Goal: Navigation & Orientation: Find specific page/section

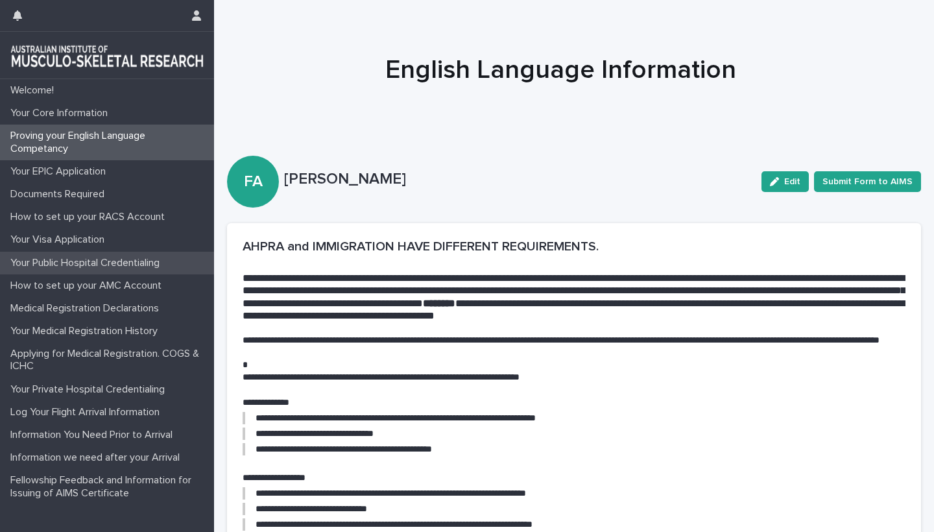
click at [93, 259] on p "Your Public Hospital Credentialing" at bounding box center [87, 263] width 165 height 12
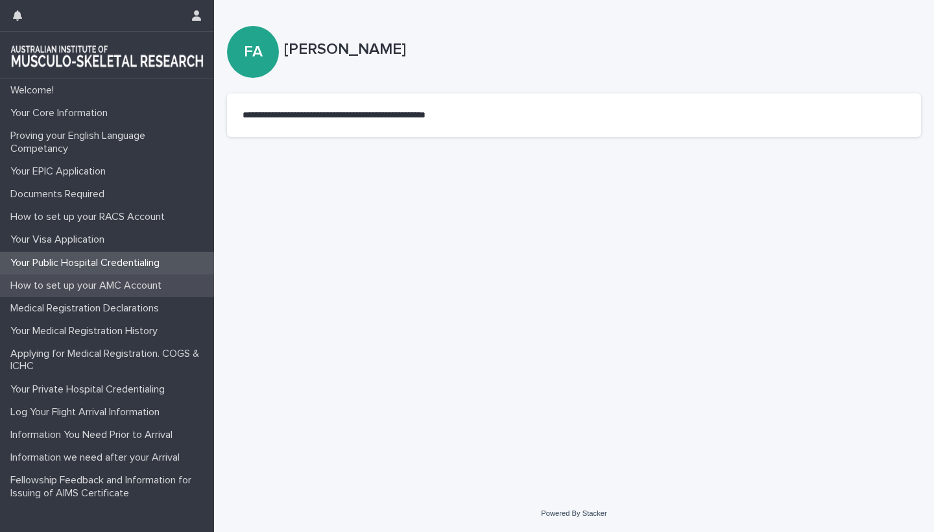
click at [78, 288] on p "How to set up your AMC Account" at bounding box center [88, 286] width 167 height 12
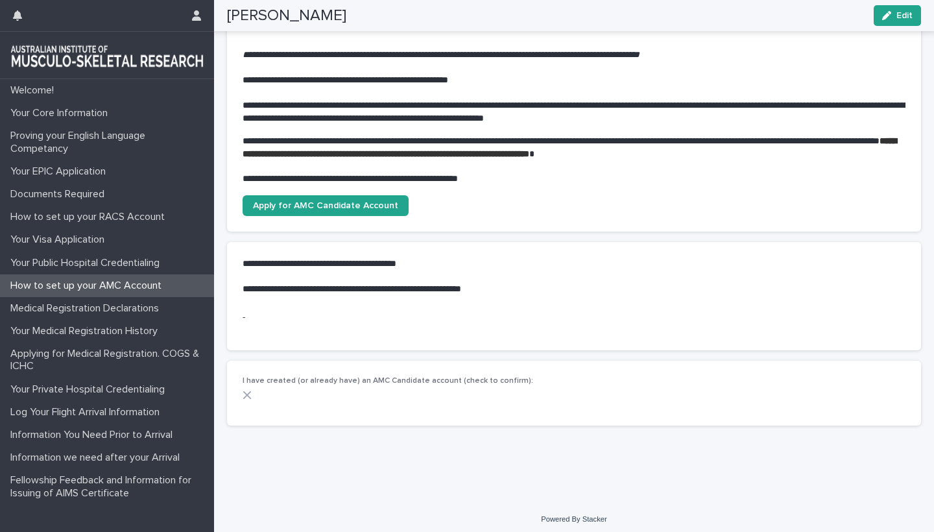
scroll to position [208, 0]
click at [81, 307] on p "Medical Registration Declarations" at bounding box center [87, 308] width 164 height 12
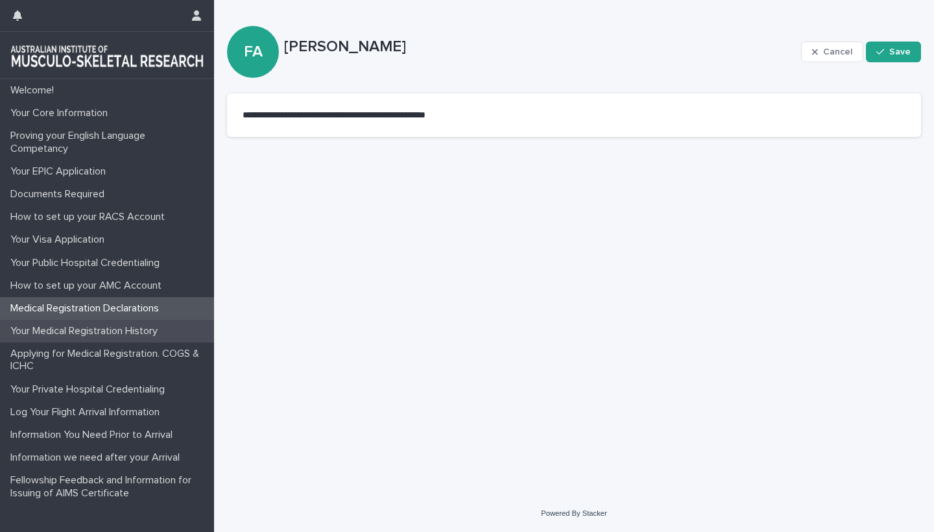
click at [88, 334] on p "Your Medical Registration History" at bounding box center [86, 331] width 163 height 12
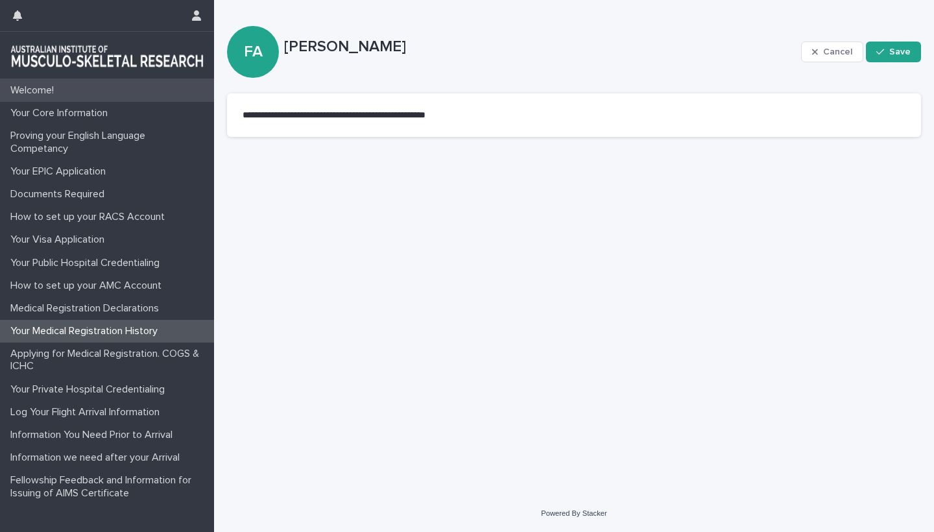
click at [23, 100] on div "Welcome!" at bounding box center [107, 90] width 214 height 23
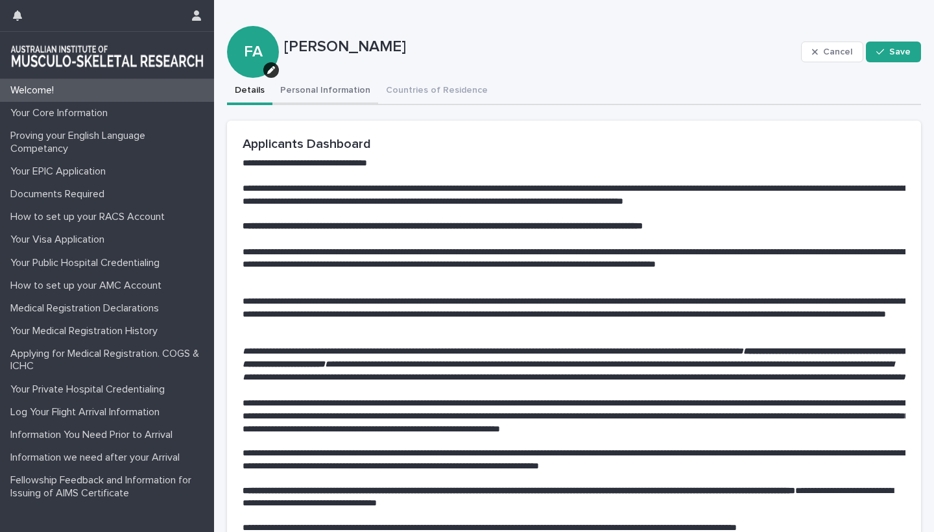
click at [333, 93] on button "Personal Information" at bounding box center [325, 91] width 106 height 27
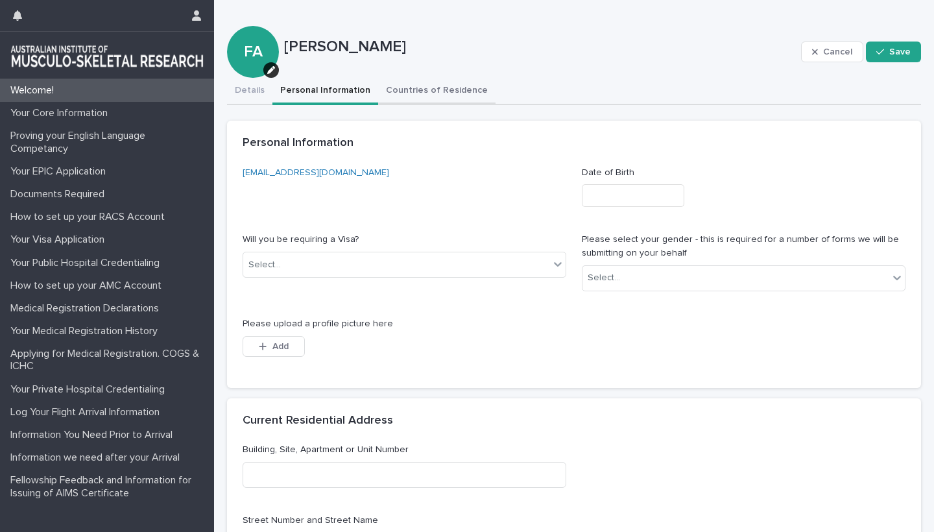
click at [420, 90] on button "Countries of Residence" at bounding box center [436, 91] width 117 height 27
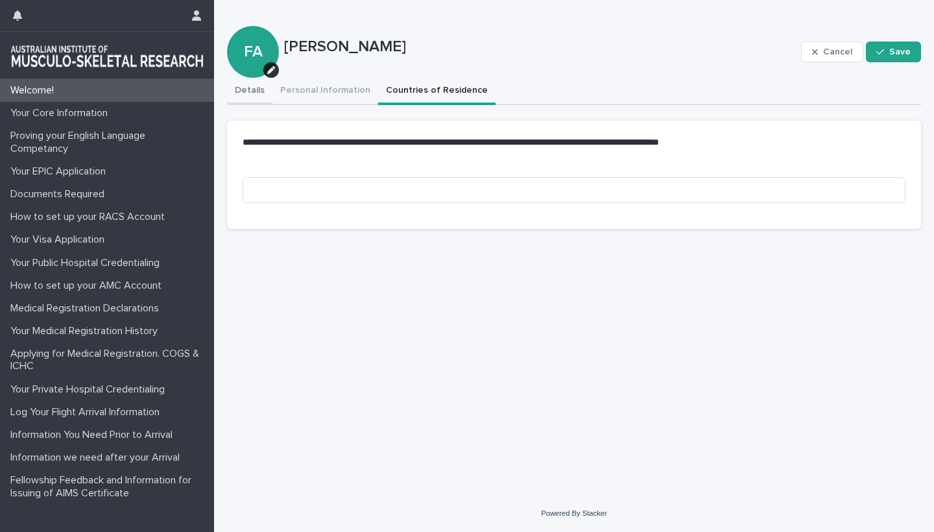
click at [238, 88] on button "Details" at bounding box center [249, 91] width 45 height 27
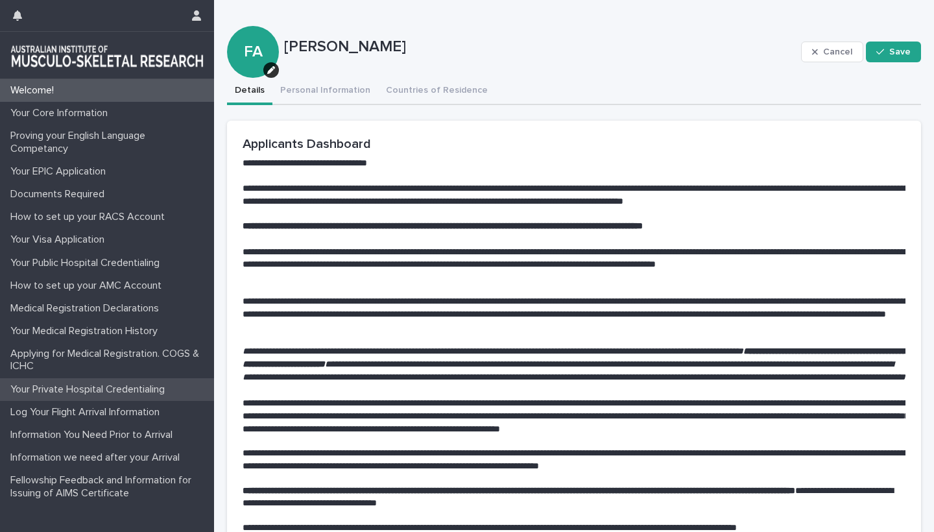
click at [93, 385] on p "Your Private Hospital Credentialing" at bounding box center [90, 389] width 170 height 12
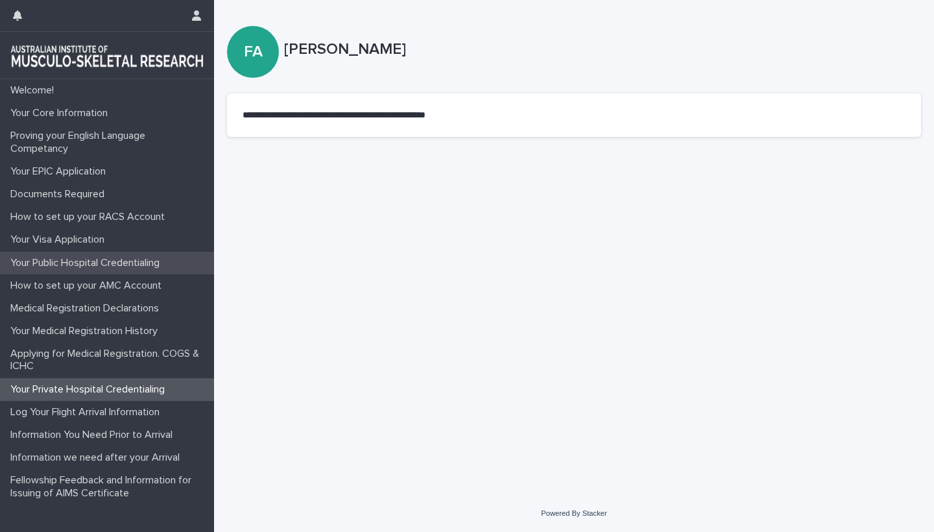
click at [91, 258] on p "Your Public Hospital Credentialing" at bounding box center [87, 263] width 165 height 12
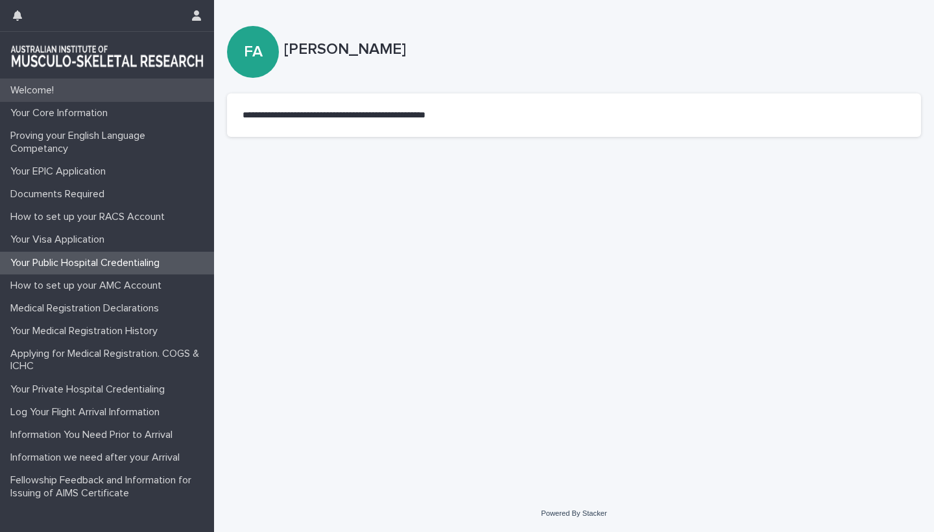
click at [34, 87] on p "Welcome!" at bounding box center [34, 90] width 59 height 12
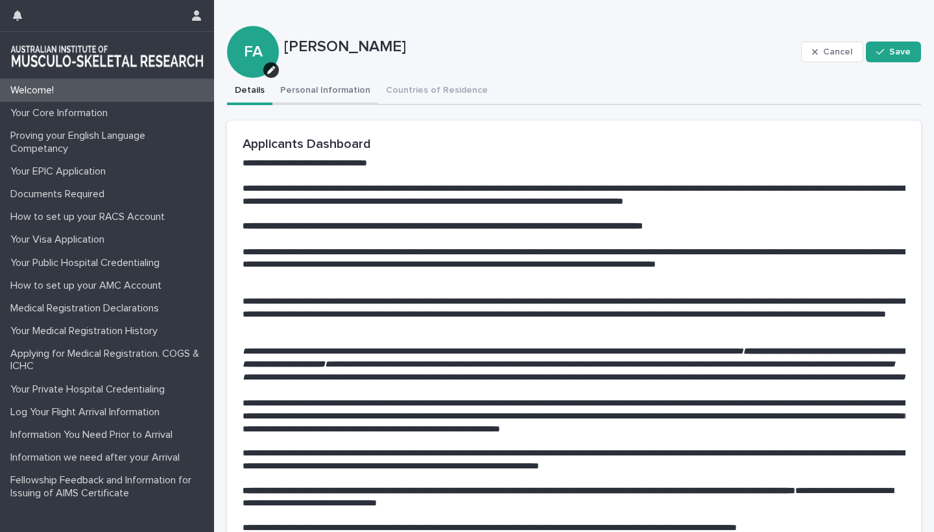
click at [322, 94] on button "Personal Information" at bounding box center [325, 91] width 106 height 27
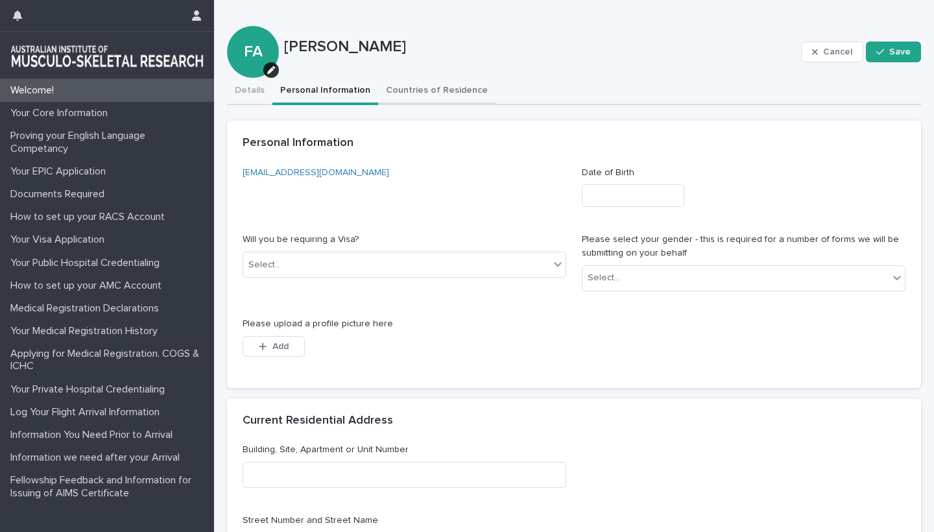
click at [417, 89] on button "Countries of Residence" at bounding box center [436, 91] width 117 height 27
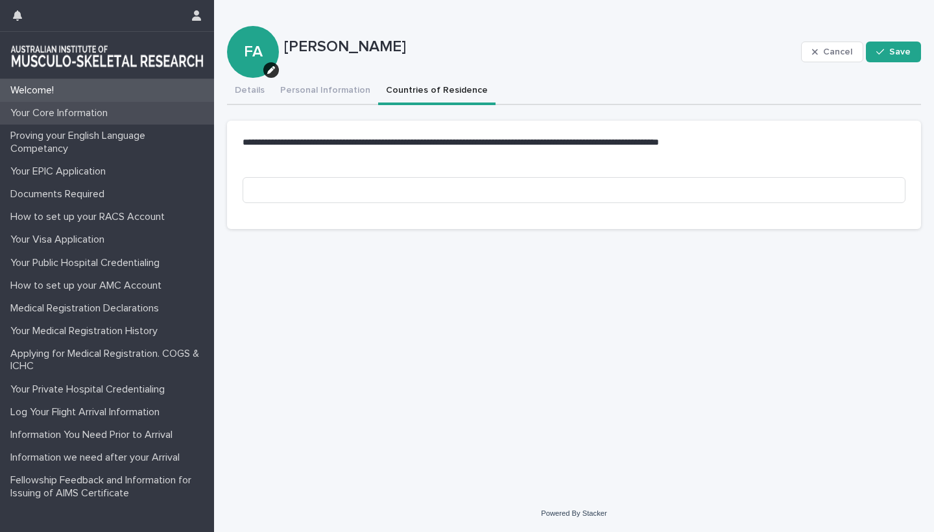
click at [49, 118] on p "Your Core Information" at bounding box center [61, 113] width 113 height 12
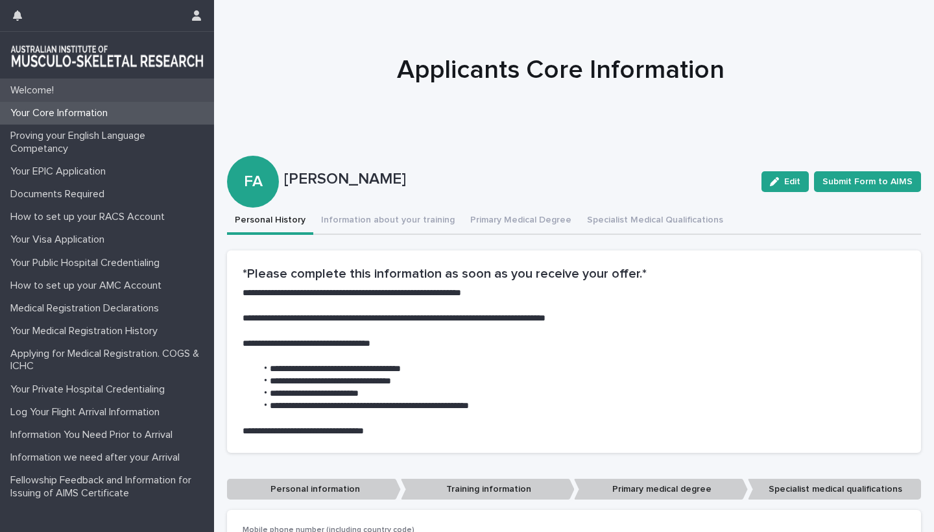
click at [34, 93] on p "Welcome!" at bounding box center [34, 90] width 59 height 12
